Goal: Use online tool/utility: Utilize a website feature to perform a specific function

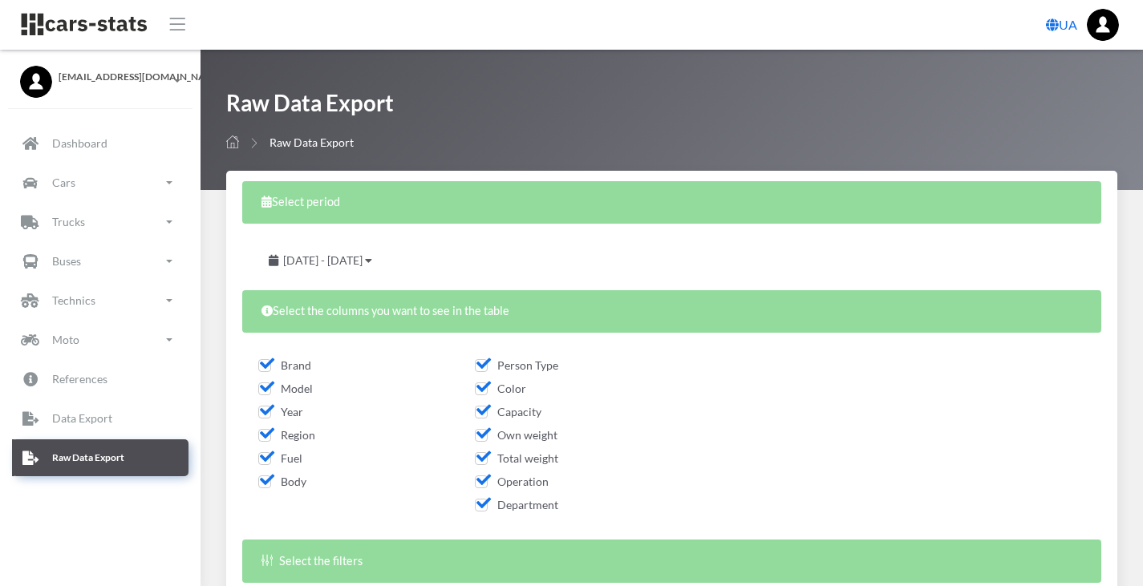
select select
select select "50"
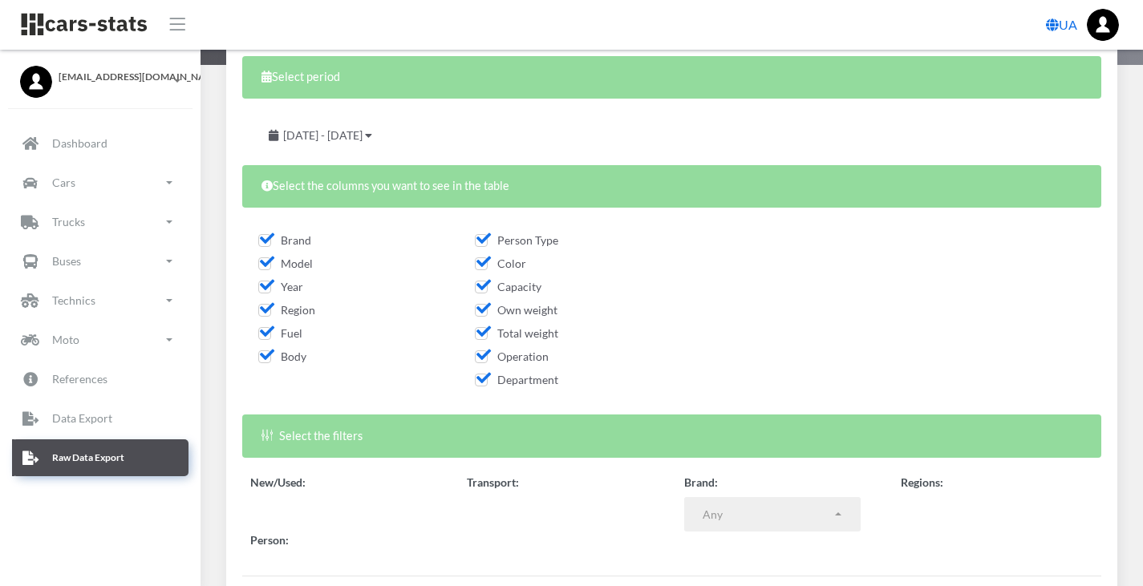
scroll to position [12, 12]
select select
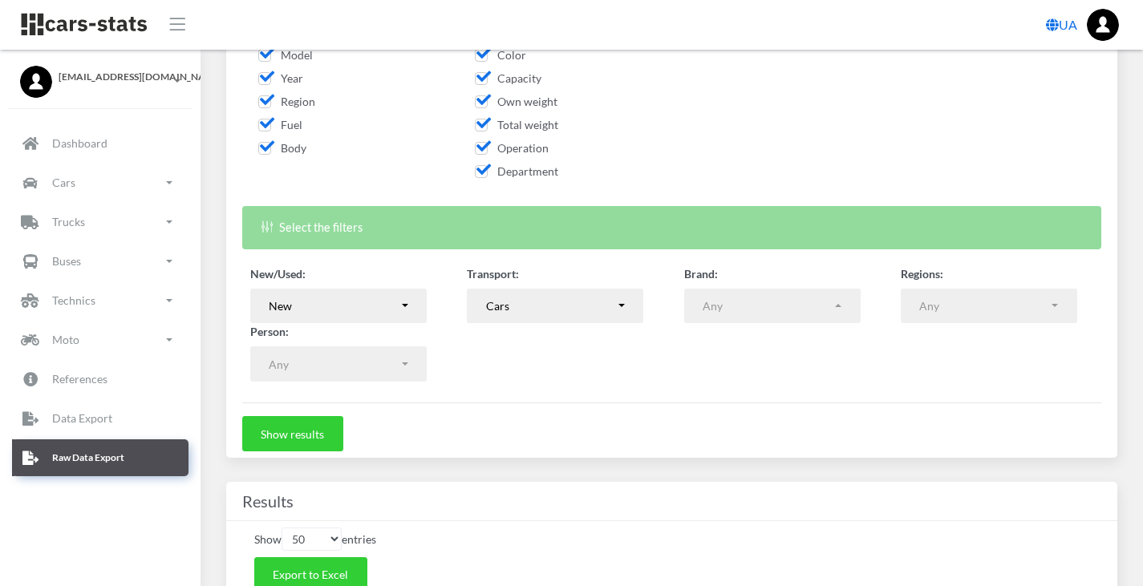
scroll to position [335, 0]
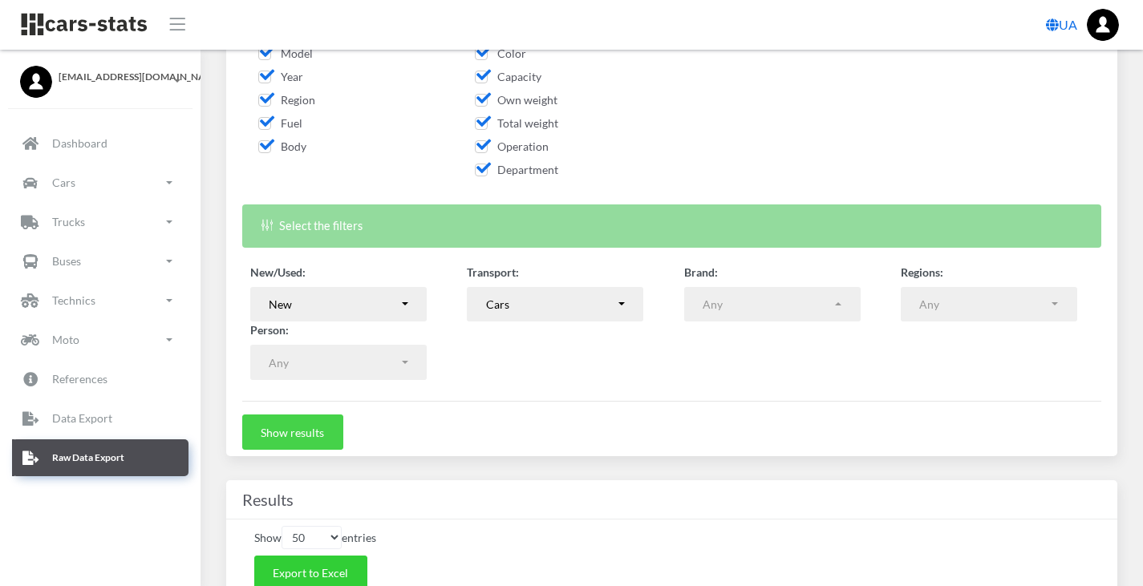
click at [321, 422] on button "Show results" at bounding box center [292, 432] width 101 height 35
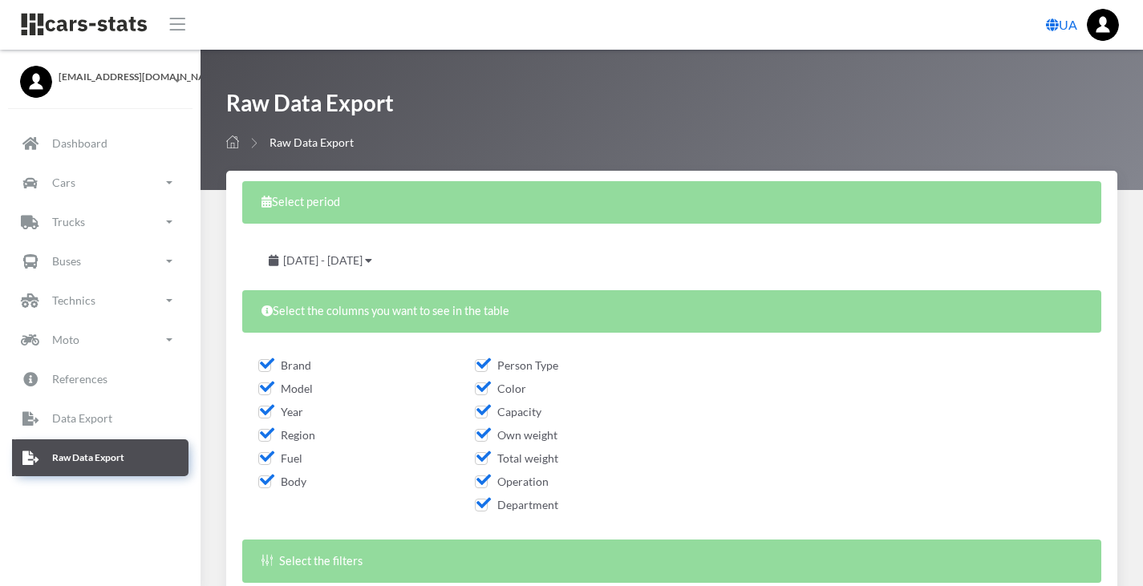
select select
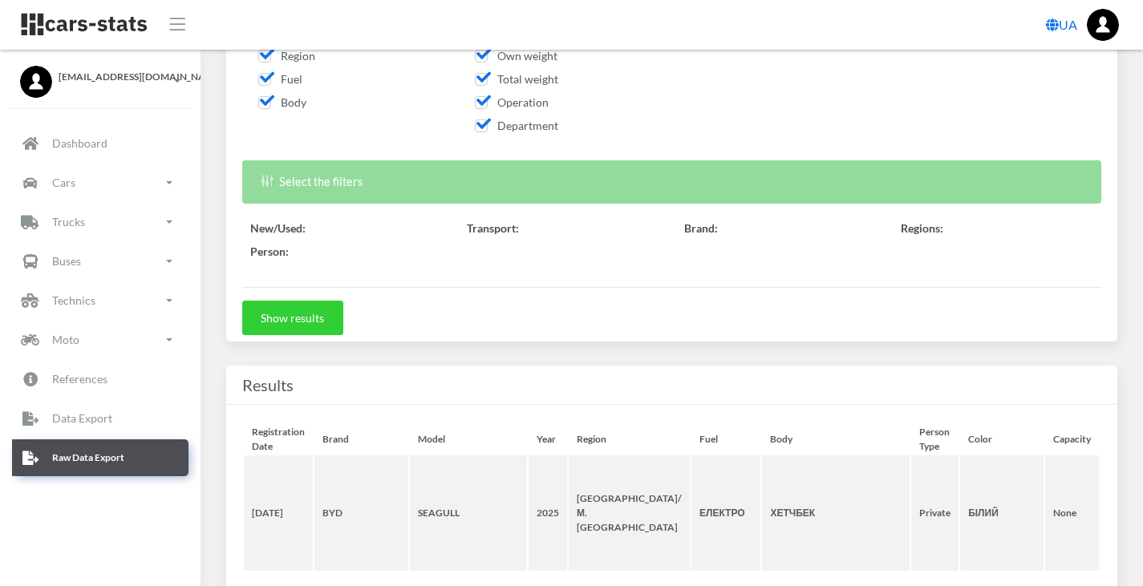
scroll to position [12, 12]
select select
select select "50"
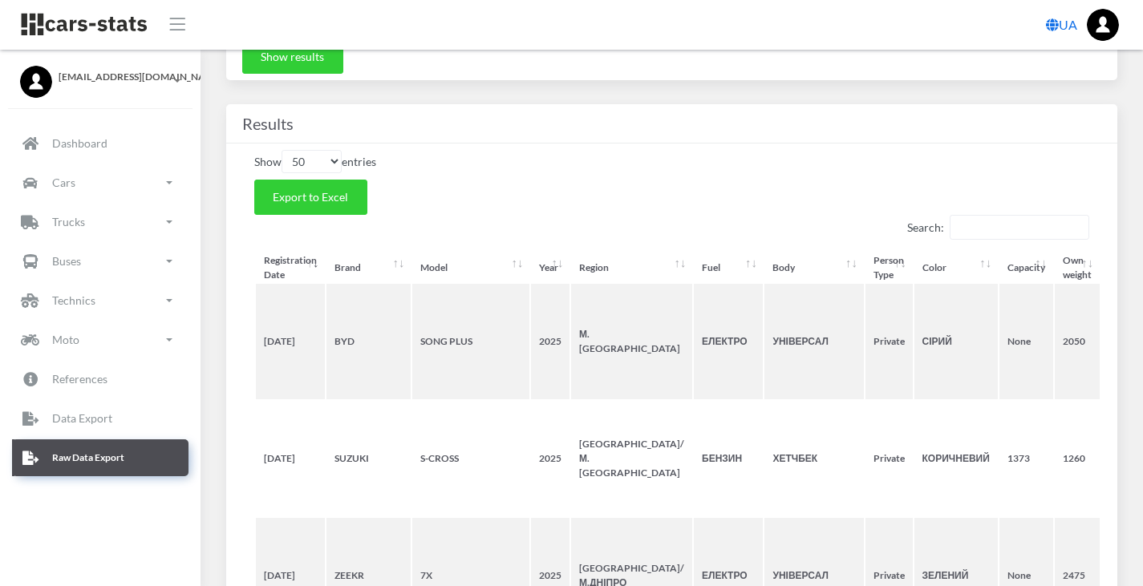
scroll to position [712, 0]
